Goal: Check status: Check status

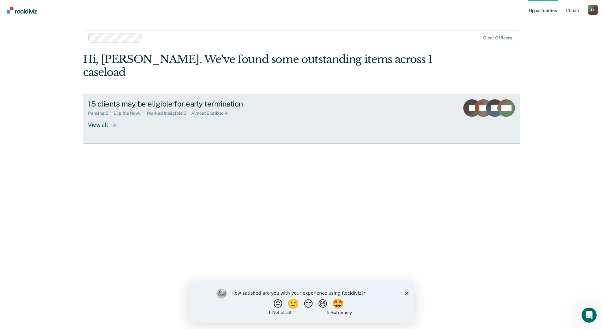
click at [119, 116] on link "15 clients may be eligible for early termination Pending : 3 Eligible Now : 1 M…" at bounding box center [301, 119] width 437 height 50
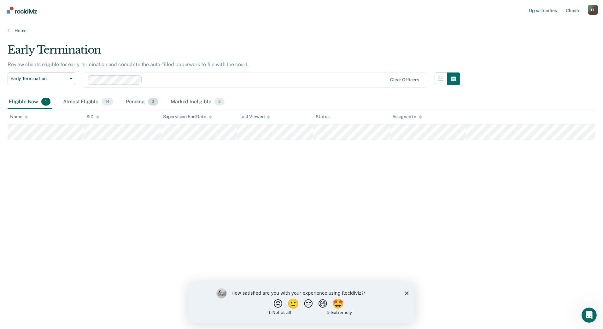
click at [139, 97] on div "Pending 3" at bounding box center [142, 102] width 35 height 14
